Goal: Transaction & Acquisition: Purchase product/service

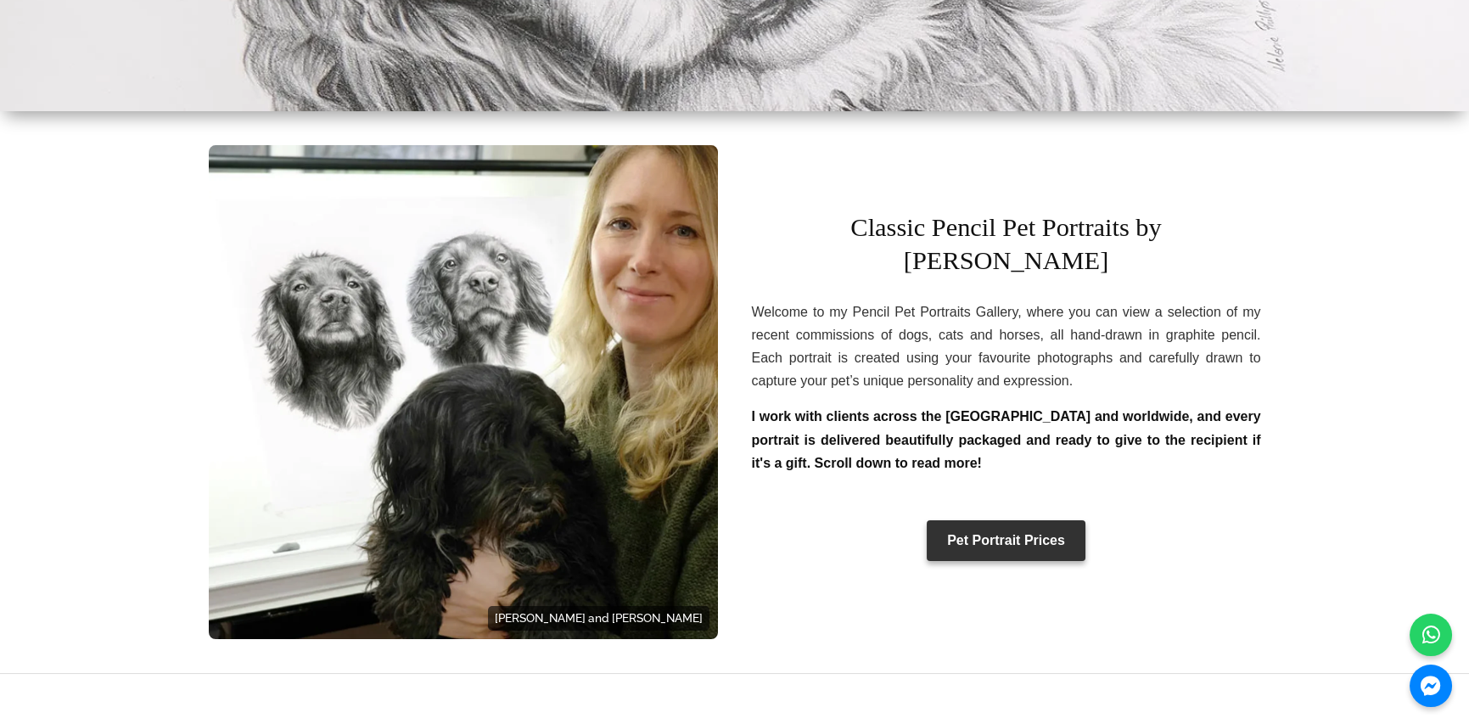
scroll to position [424, 0]
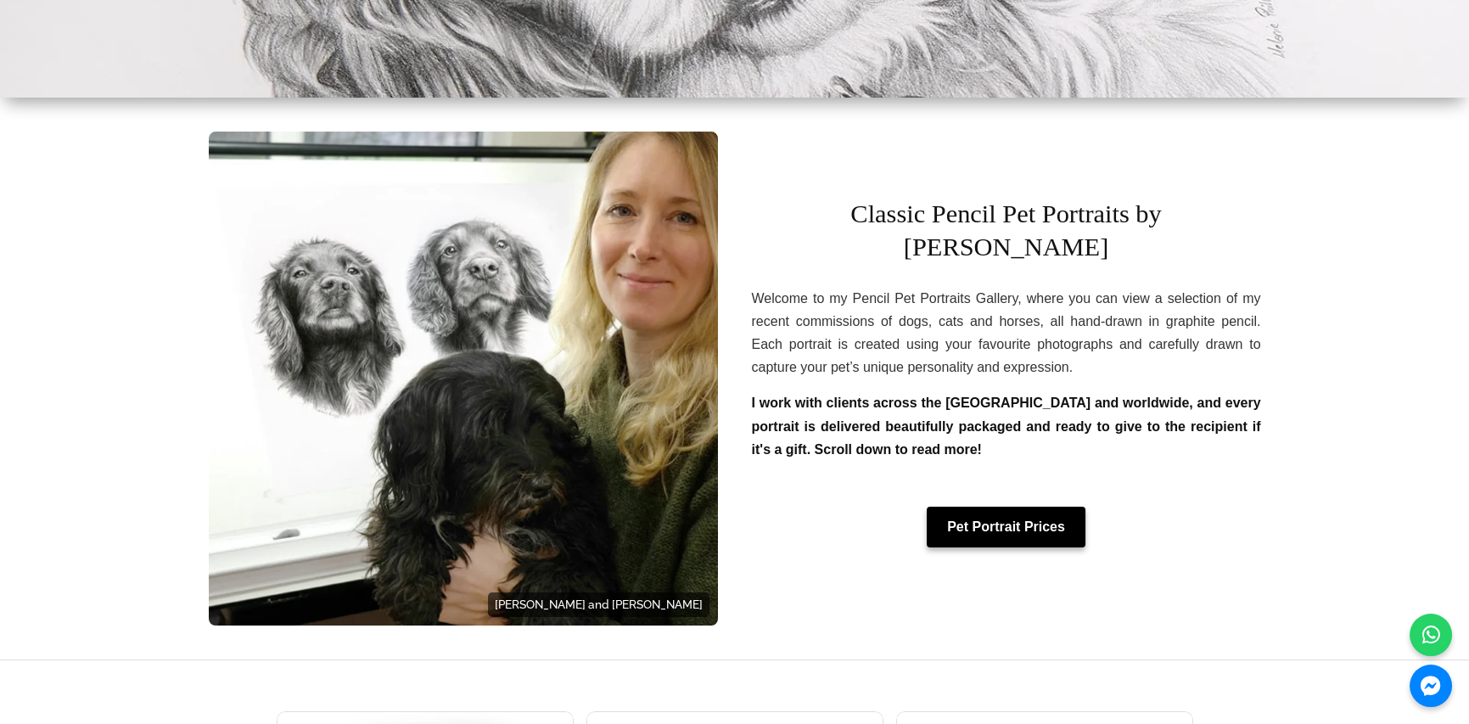
click at [1016, 507] on link "Pet Portrait Prices" at bounding box center [1005, 527] width 159 height 41
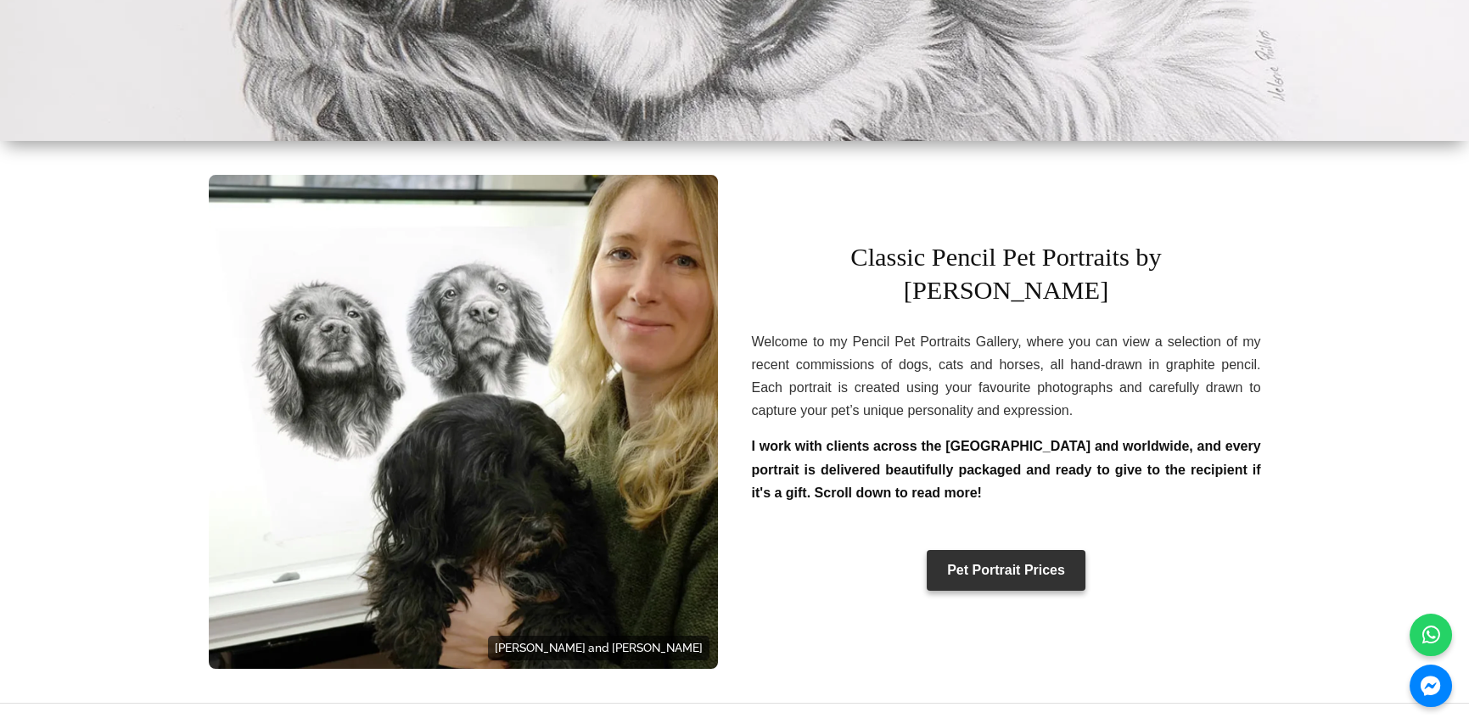
scroll to position [339, 0]
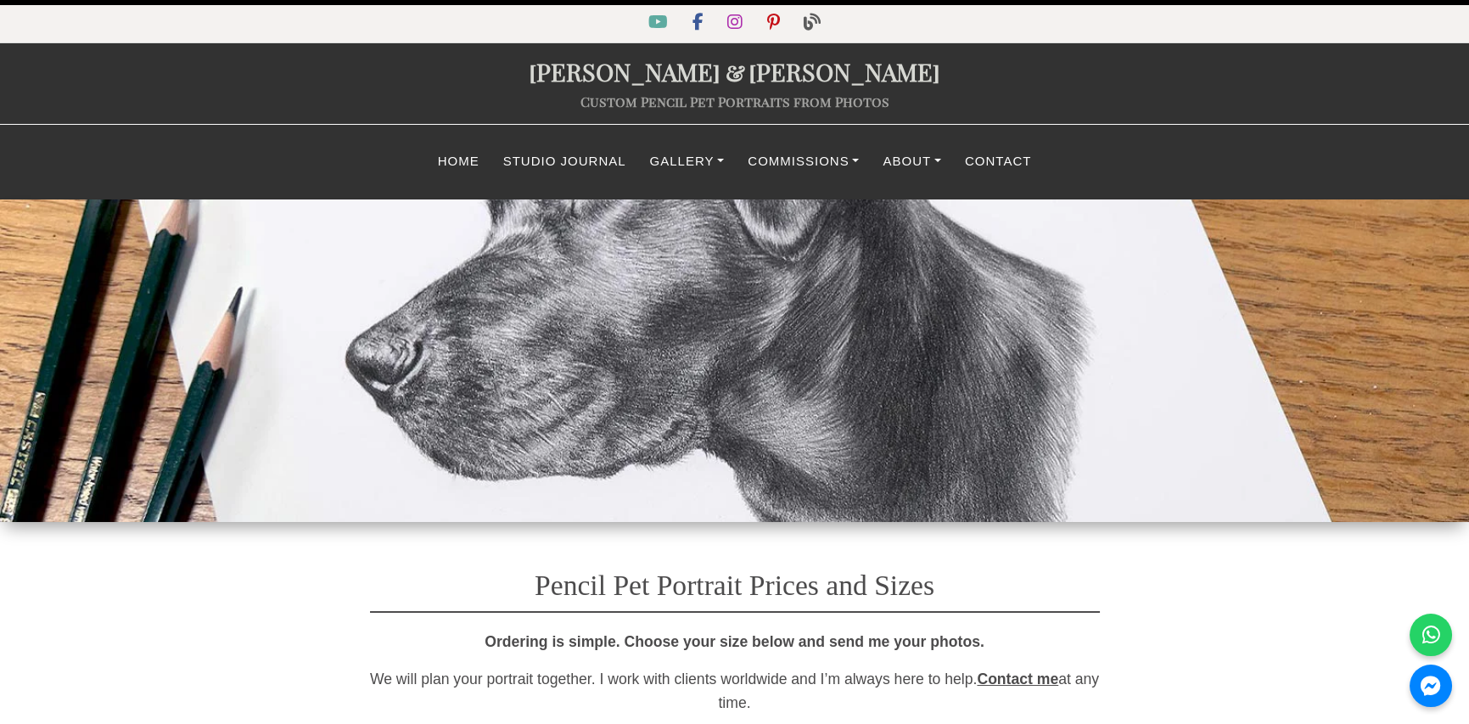
select select "GBP"
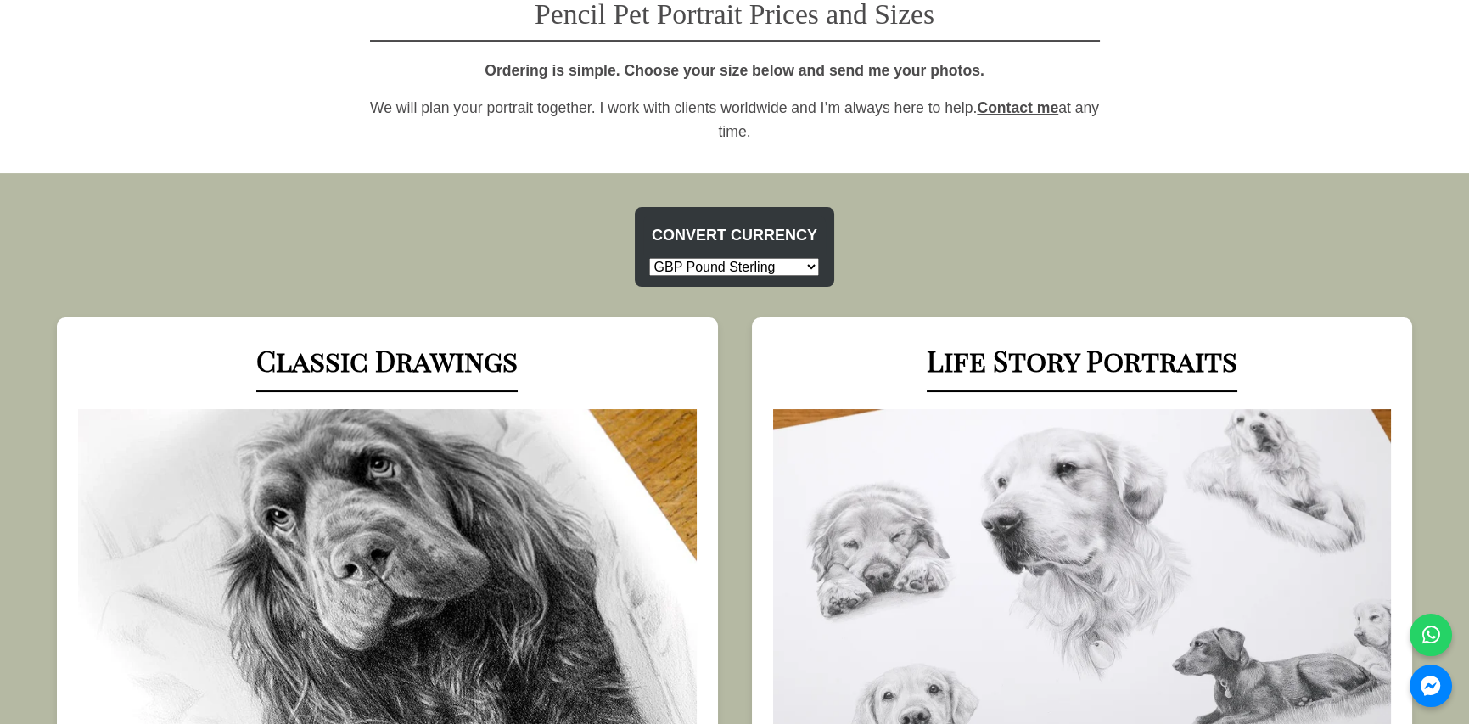
scroll to position [594, 0]
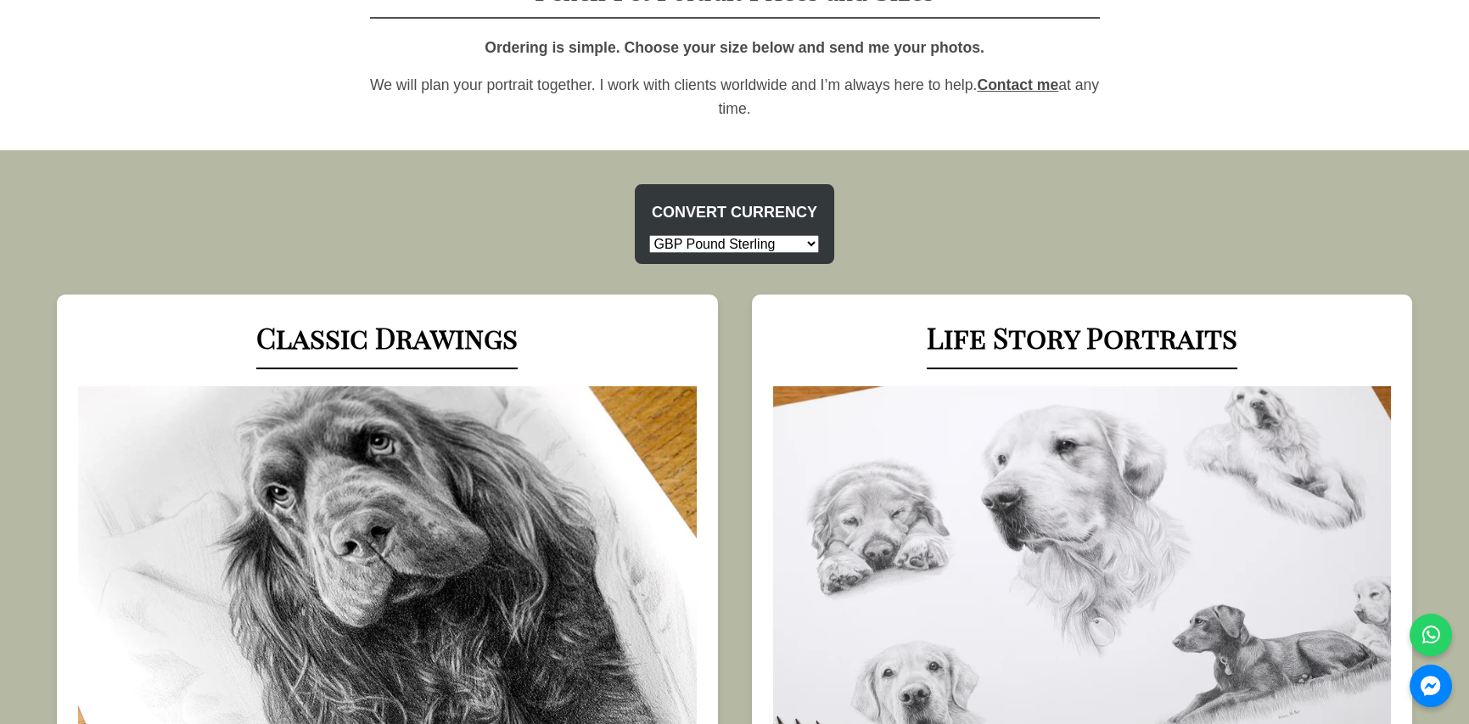
click at [788, 249] on select "USD US Dollar EUR Euro GBP Pound Sterling AUD Australian Dollar CAD Canadian Do…" at bounding box center [734, 244] width 170 height 18
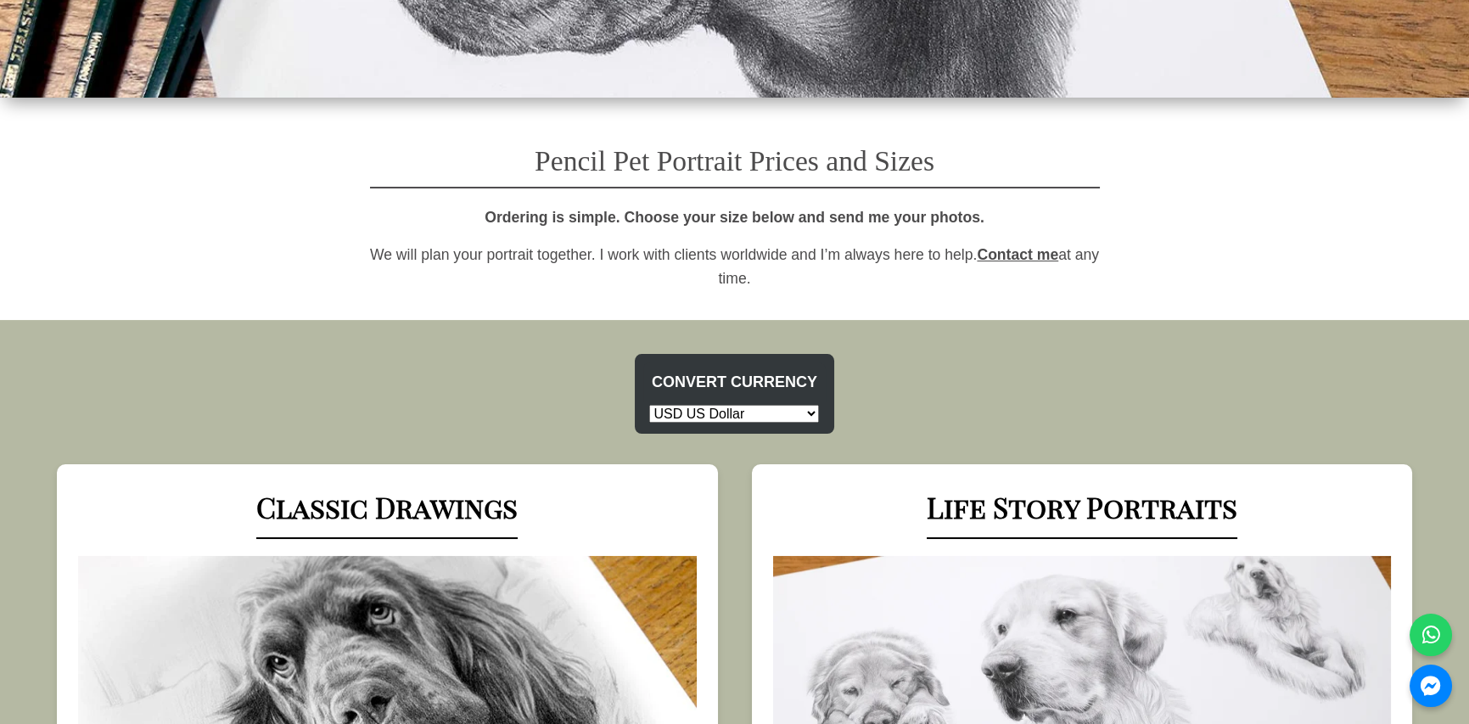
scroll to position [85, 0]
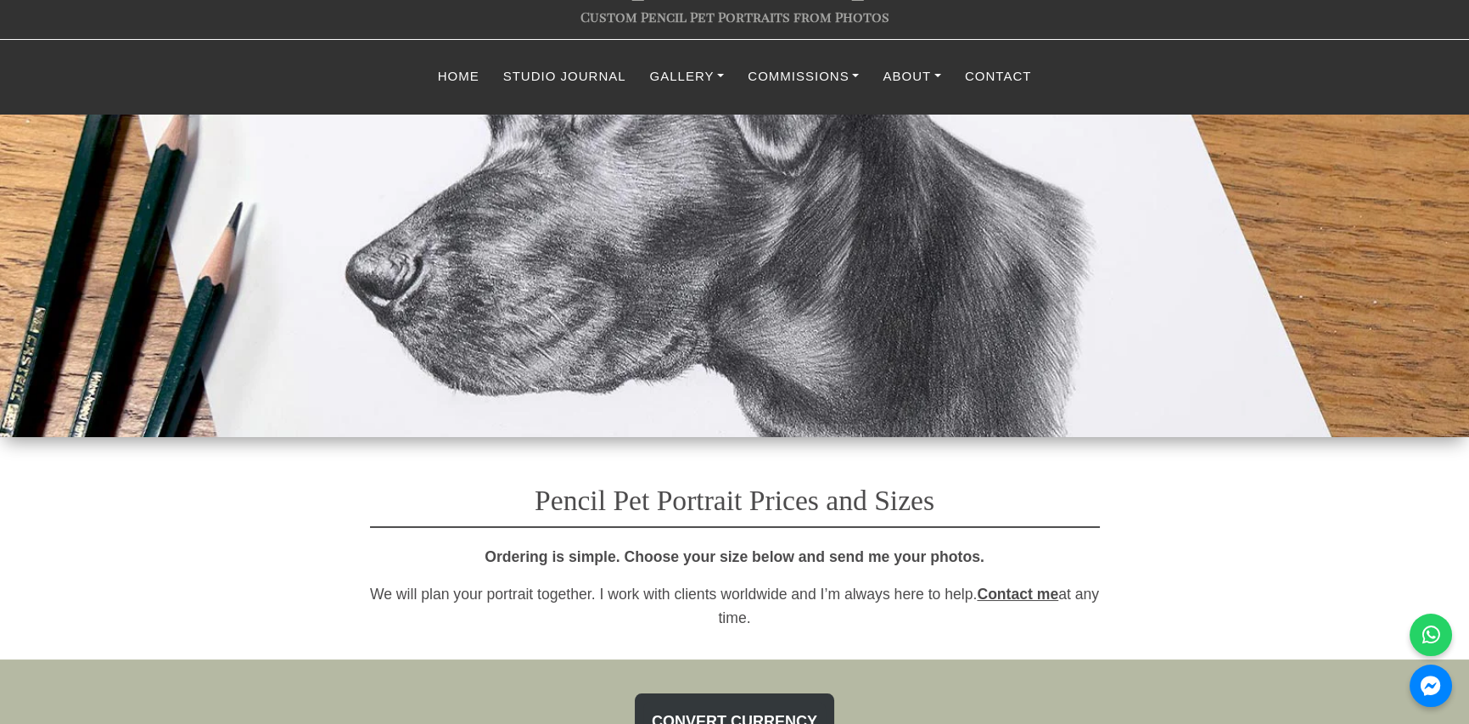
drag, startPoint x: 751, startPoint y: 494, endPoint x: 540, endPoint y: 486, distance: 211.4
click at [540, 486] on h1 "Pencil Pet Portrait Prices and Sizes" at bounding box center [735, 493] width 730 height 70
